Goal: Task Accomplishment & Management: Complete application form

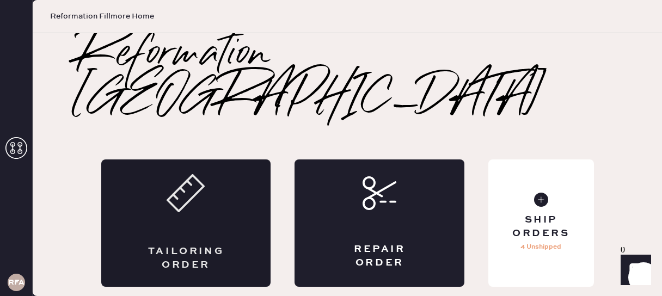
click at [218, 182] on div "Tailoring Order" at bounding box center [186, 222] width 170 height 127
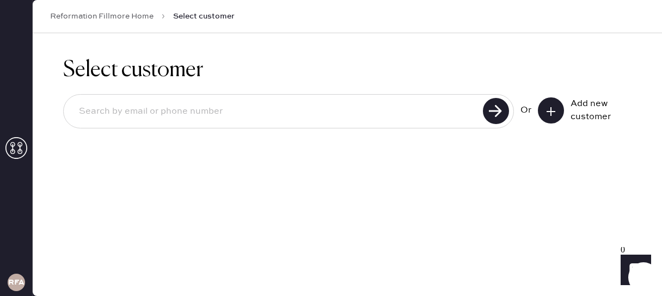
click at [557, 115] on button at bounding box center [551, 110] width 26 height 26
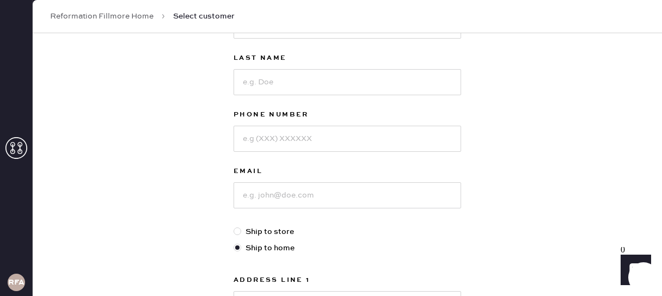
scroll to position [29, 0]
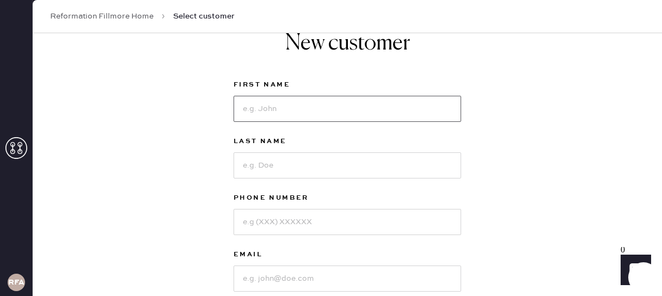
click at [284, 120] on input at bounding box center [347, 109] width 228 height 26
click at [260, 122] on div "First Name" at bounding box center [347, 106] width 228 height 57
click at [249, 107] on input at bounding box center [347, 109] width 228 height 26
type input "[PERSON_NAME]"
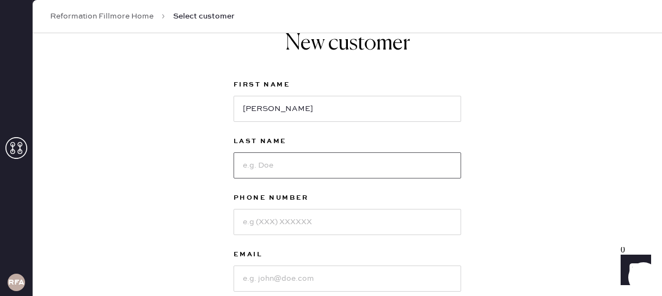
click at [266, 175] on input at bounding box center [347, 165] width 228 height 26
type input "[PERSON_NAME]"
click at [287, 223] on input at bounding box center [347, 222] width 228 height 26
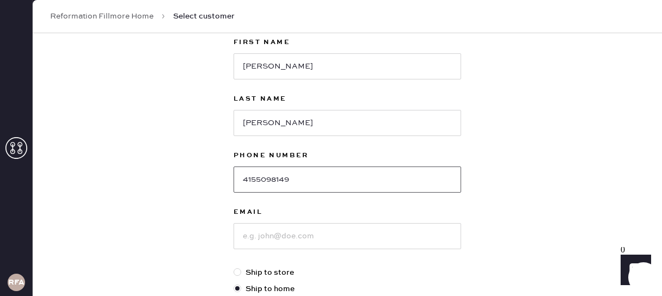
scroll to position [86, 0]
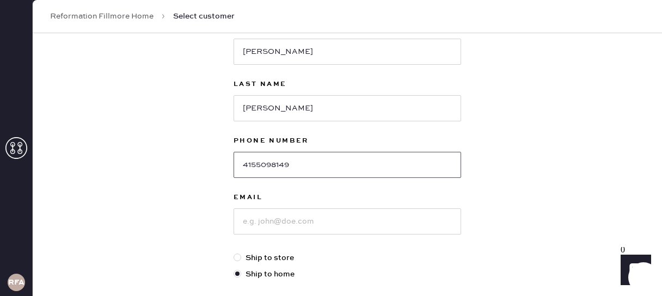
type input "4155098149"
click at [262, 222] on input at bounding box center [347, 221] width 228 height 26
type input "pnakwisi"
drag, startPoint x: 304, startPoint y: 230, endPoint x: 185, endPoint y: 211, distance: 120.2
click at [185, 211] on div "New customer First Name [PERSON_NAME] Last Name [PERSON_NAME] Phone Number [PHO…" at bounding box center [347, 284] width 629 height 675
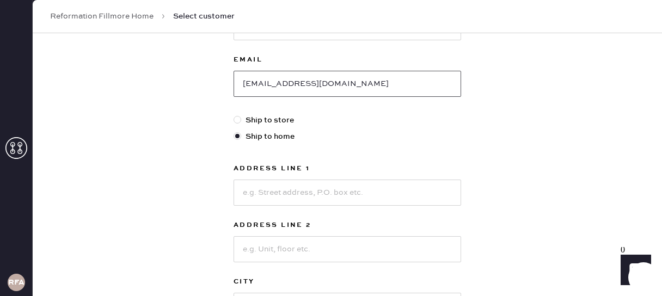
scroll to position [300, 0]
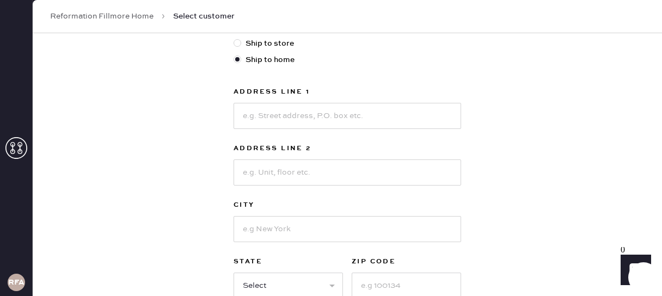
type input "[EMAIL_ADDRESS][DOMAIN_NAME]"
click at [279, 115] on input at bounding box center [347, 116] width 228 height 26
type input "[STREET_ADDRESS]"
click at [294, 165] on input at bounding box center [347, 172] width 228 height 26
click at [549, 205] on div "New customer First Name [PERSON_NAME] Last Name [PERSON_NAME] Phone Number [PHO…" at bounding box center [347, 70] width 629 height 675
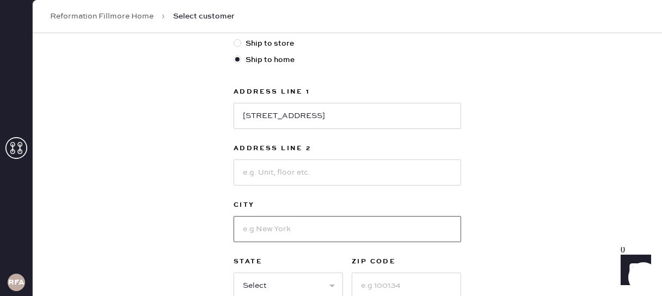
click at [319, 241] on input at bounding box center [347, 229] width 228 height 26
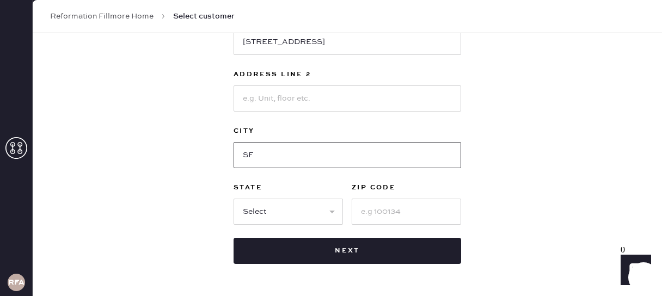
scroll to position [383, 0]
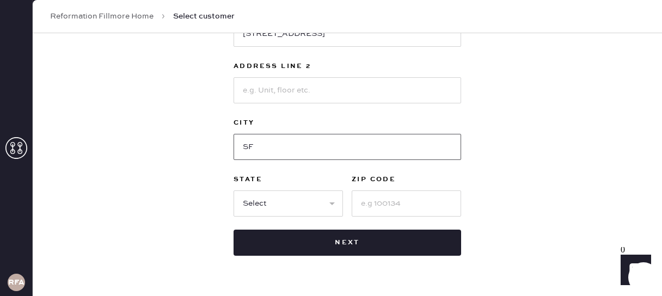
type input "SF"
click at [407, 197] on input at bounding box center [406, 203] width 109 height 26
type input "94121"
click at [298, 207] on select "Select AK AL AR AZ CA CO CT [GEOGRAPHIC_DATA] DE FL [GEOGRAPHIC_DATA] HI [GEOGR…" at bounding box center [287, 203] width 109 height 26
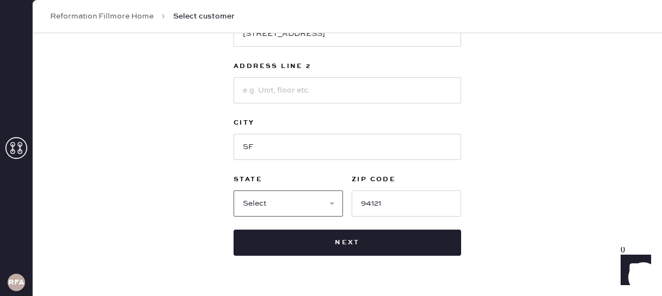
select select "CA"
click at [233, 190] on select "Select AK AL AR AZ CA CO CT [GEOGRAPHIC_DATA] DE FL [GEOGRAPHIC_DATA] HI [GEOGR…" at bounding box center [287, 203] width 109 height 26
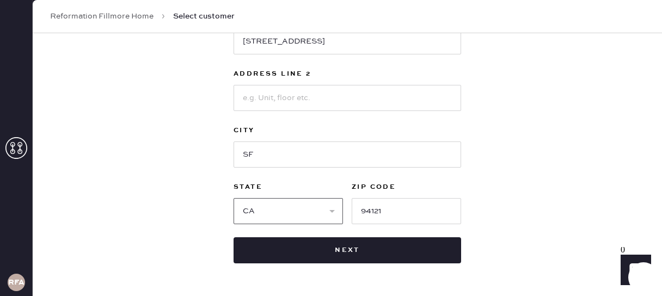
scroll to position [412, 0]
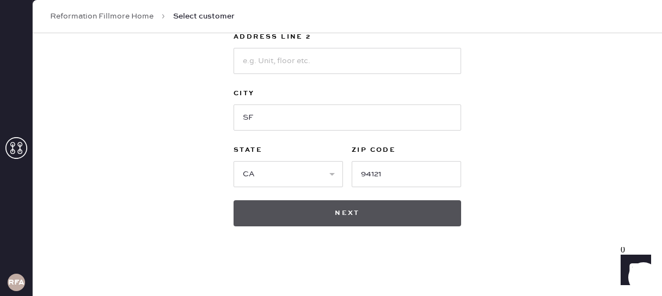
click at [345, 214] on button "Next" at bounding box center [347, 213] width 228 height 26
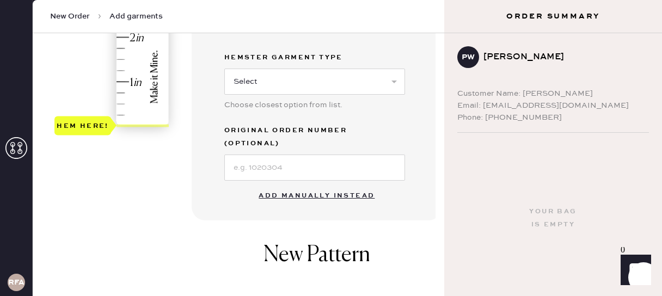
scroll to position [431, 0]
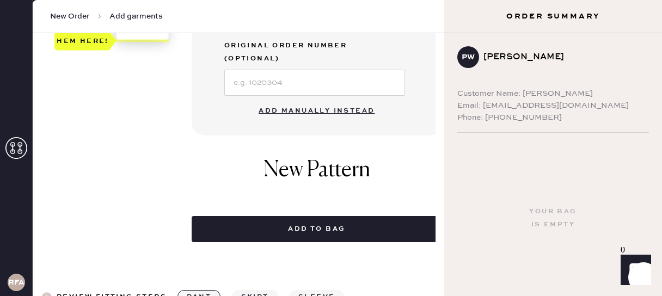
click at [330, 102] on button "Add manually instead" at bounding box center [316, 111] width 129 height 22
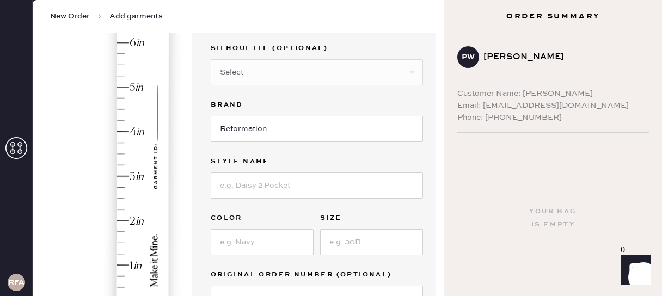
scroll to position [85, 0]
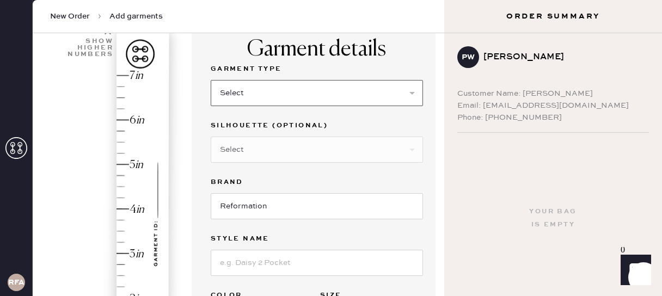
click at [312, 102] on select "Select Basic Skirt Jeans Leggings Pants Shorts Basic Sleeved Dress Basic Sleeve…" at bounding box center [317, 93] width 212 height 26
select select "6"
click at [211, 80] on select "Select Basic Skirt Jeans Leggings Pants Shorts Basic Sleeved Dress Basic Sleeve…" at bounding box center [317, 93] width 212 height 26
click at [278, 150] on select "Select Maxi Dress Midi Dress Mini Dress Other" at bounding box center [317, 150] width 212 height 26
select select "39"
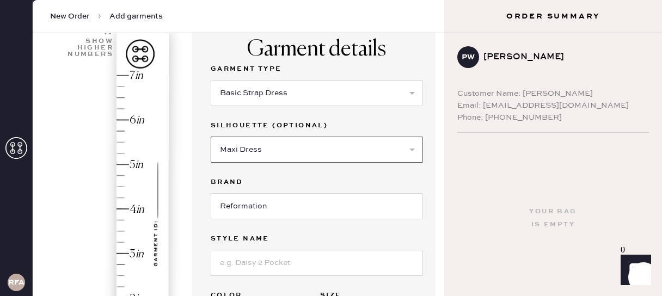
click at [211, 137] on select "Select Maxi Dress Midi Dress Mini Dress Other" at bounding box center [317, 150] width 212 height 26
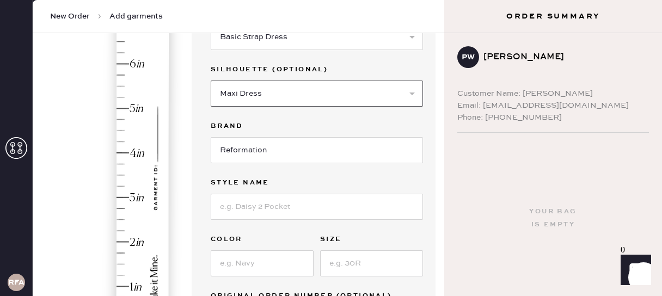
scroll to position [148, 0]
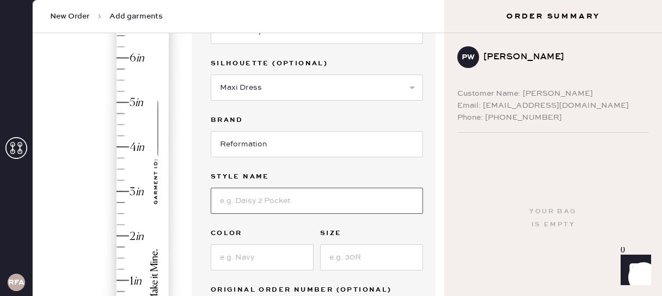
click at [266, 200] on input at bounding box center [317, 201] width 212 height 26
type input "[PERSON_NAME] Silk Dress"
click at [240, 263] on input at bounding box center [262, 257] width 103 height 26
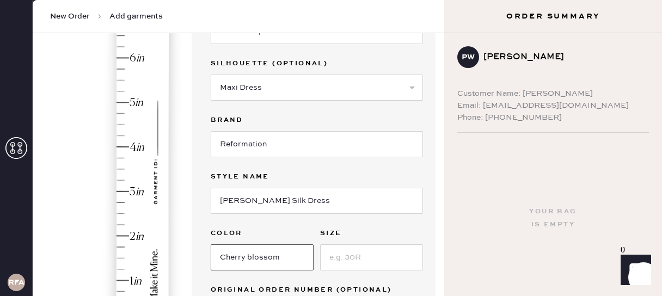
type input "Cherry blossom"
click at [352, 256] on input at bounding box center [371, 257] width 103 height 26
type input "XS"
click at [238, 229] on label "Color" at bounding box center [262, 233] width 103 height 13
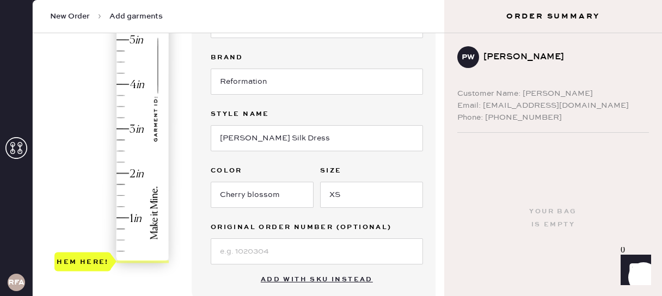
scroll to position [213, 0]
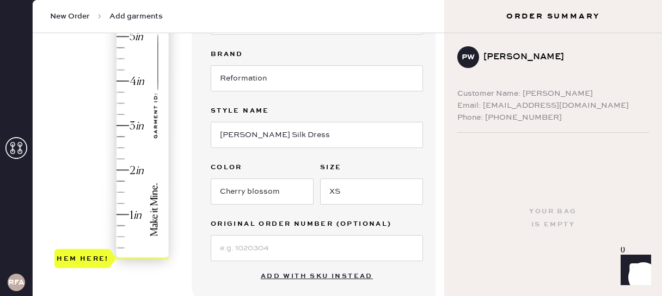
type input "2.5"
click at [119, 146] on div "Hem here!" at bounding box center [112, 103] width 116 height 321
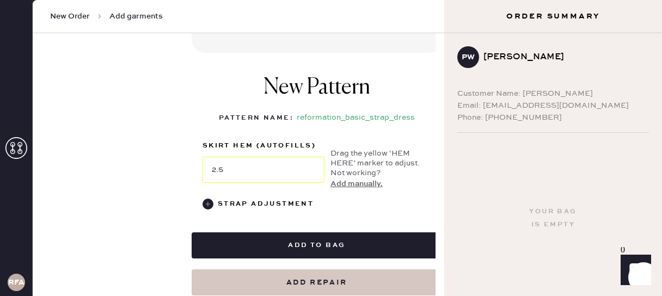
scroll to position [472, 0]
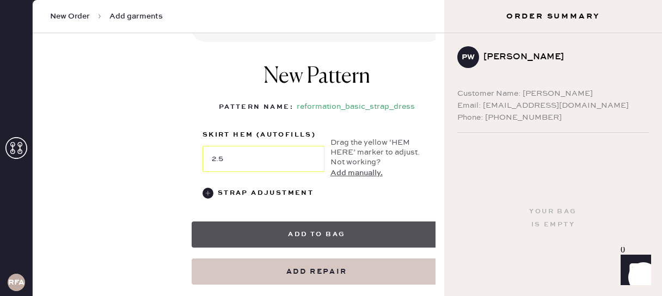
click at [353, 237] on button "Add to bag" at bounding box center [317, 235] width 250 height 26
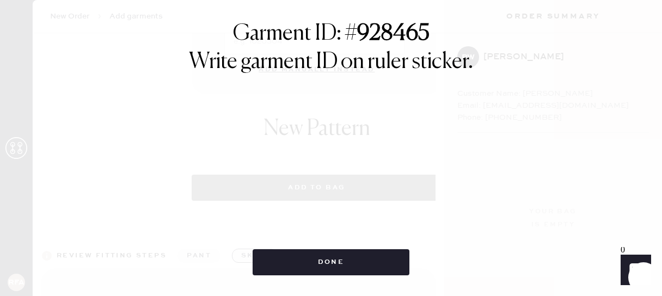
select select "6"
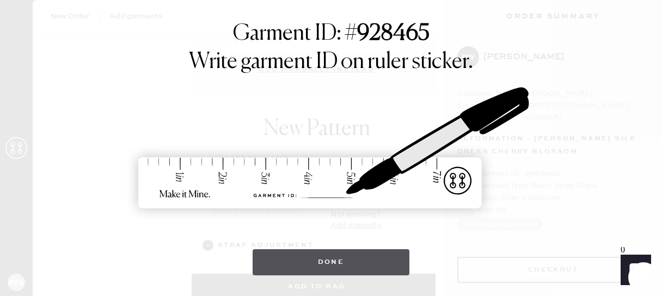
click at [351, 257] on button "Done" at bounding box center [331, 262] width 157 height 26
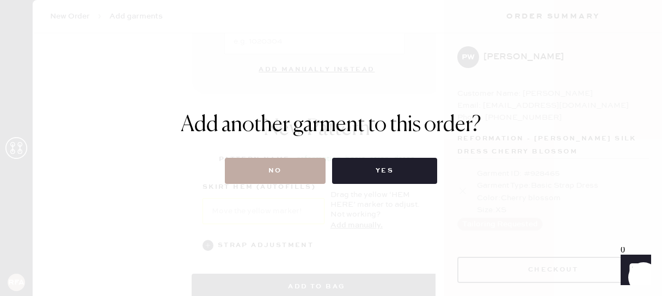
click at [255, 163] on button "No" at bounding box center [275, 171] width 101 height 26
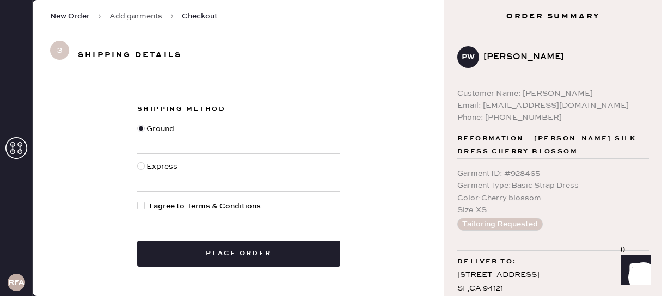
click at [142, 207] on div at bounding box center [141, 206] width 8 height 8
click at [138, 201] on input "I agree to Terms & Conditions" at bounding box center [137, 200] width 1 height 1
checkbox input "true"
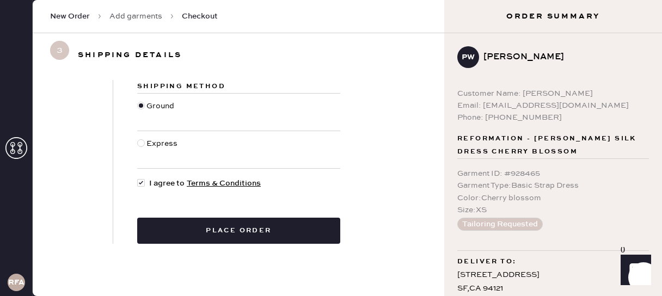
scroll to position [30, 0]
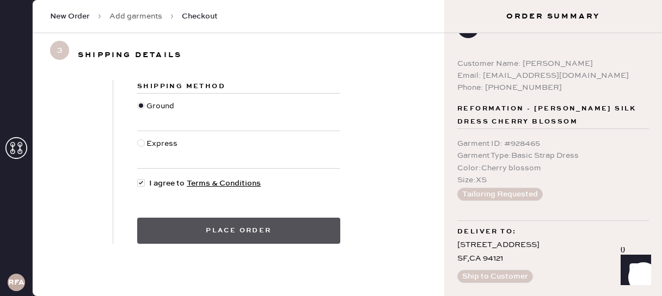
click at [303, 231] on button "Place order" at bounding box center [238, 231] width 203 height 26
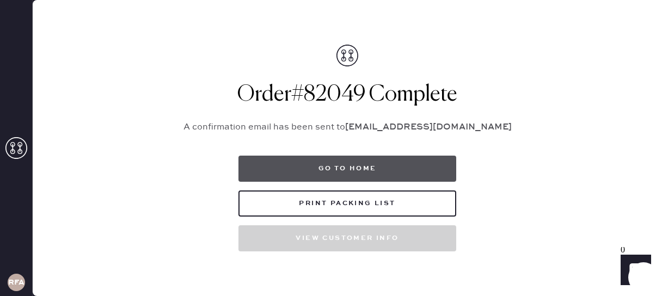
click at [396, 164] on button "Go to home" at bounding box center [347, 169] width 218 height 26
